Goal: Task Accomplishment & Management: Complete application form

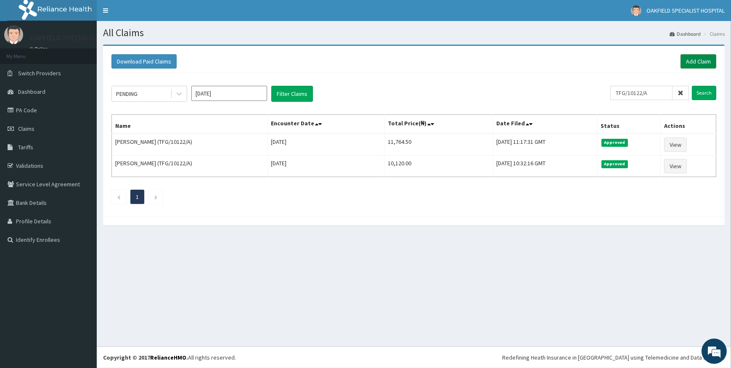
click at [701, 59] on link "Add Claim" at bounding box center [698, 61] width 36 height 14
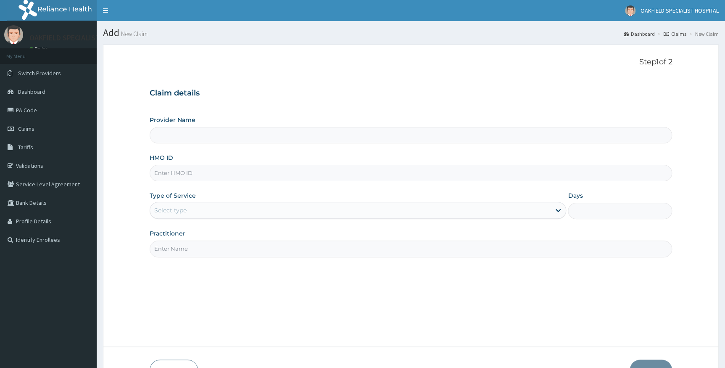
click at [185, 175] on input "HMO ID" at bounding box center [411, 173] width 523 height 16
paste input "SFA/13442/A"
type input "SFA/13442/A"
click at [202, 210] on div "Select type" at bounding box center [350, 210] width 401 height 13
type input "1"
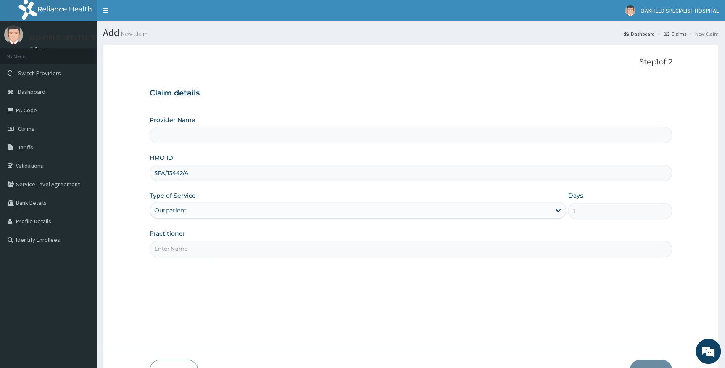
click at [199, 253] on input "Practitioner" at bounding box center [411, 249] width 523 height 16
type input "Vinca Hospital Limited"
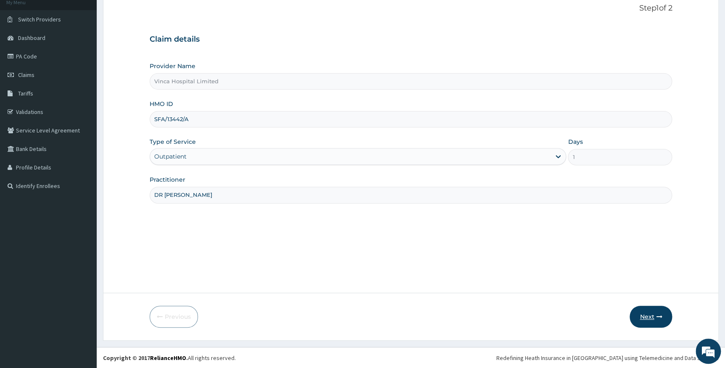
type input "DR [PERSON_NAME]"
click at [647, 316] on button "Next" at bounding box center [651, 317] width 42 height 22
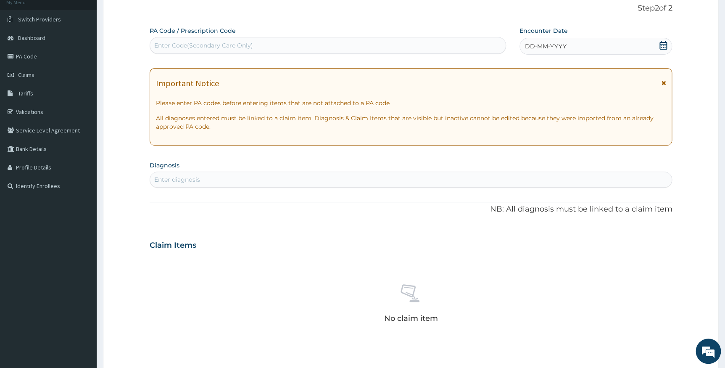
click at [185, 42] on div "Enter Code(Secondary Care Only)" at bounding box center [203, 45] width 99 height 8
paste input "PA/F5A24F"
type input "PA/F5A24F"
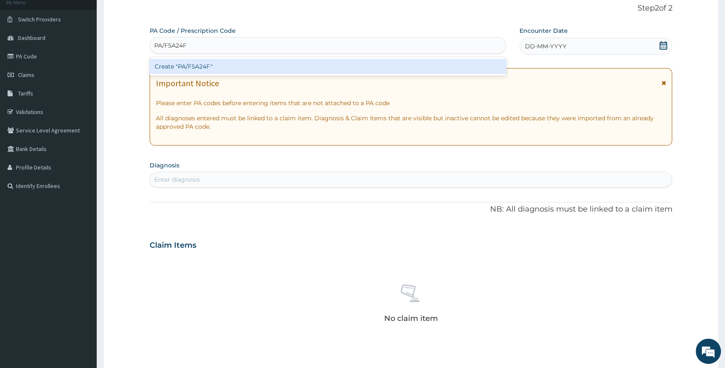
click at [193, 67] on div "Create "PA/F5A24F"" at bounding box center [328, 66] width 357 height 15
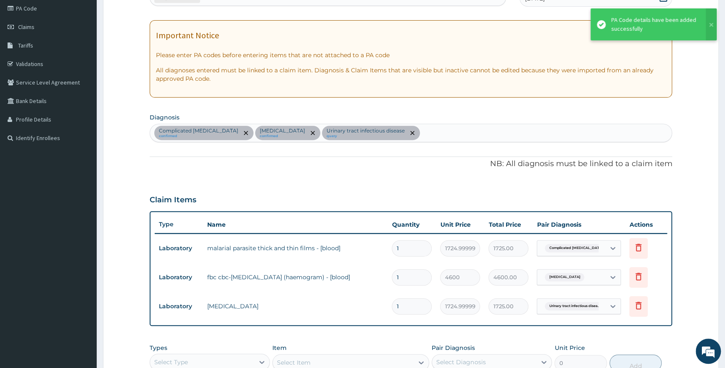
scroll to position [168, 0]
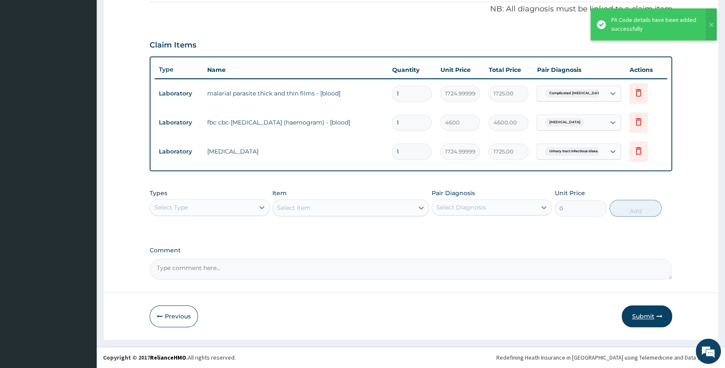
click at [646, 318] on button "Submit" at bounding box center [647, 316] width 50 height 22
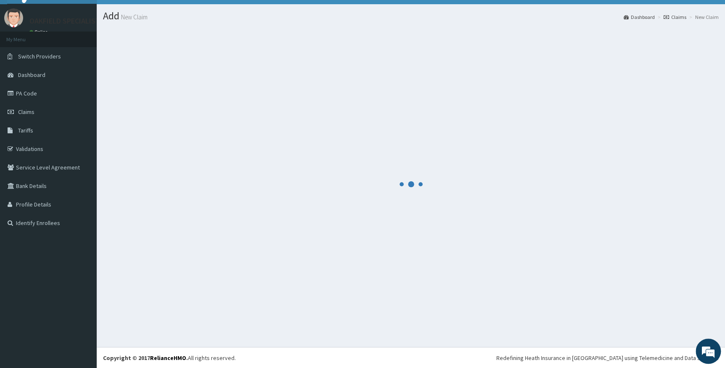
scroll to position [257, 0]
